Goal: Navigation & Orientation: Go to known website

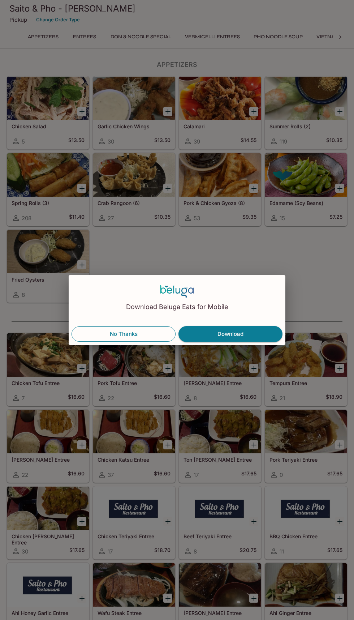
click at [107, 334] on button "No Thanks" at bounding box center [124, 333] width 104 height 15
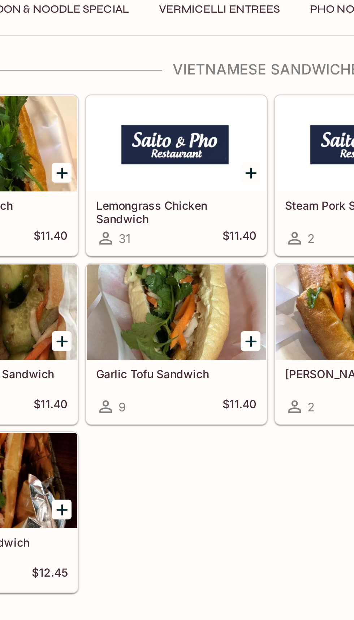
scroll to position [1973, 0]
